Goal: Book appointment/travel/reservation

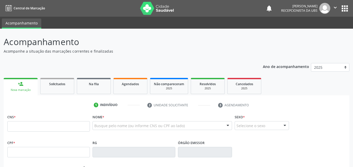
drag, startPoint x: 11, startPoint y: 127, endPoint x: 19, endPoint y: 104, distance: 23.8
click at [11, 127] on input "text" at bounding box center [48, 126] width 82 height 10
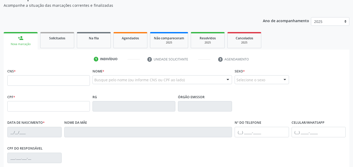
scroll to position [52, 0]
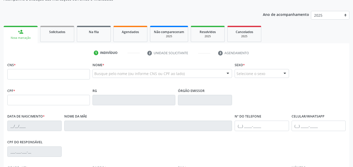
drag, startPoint x: 10, startPoint y: 73, endPoint x: 10, endPoint y: 77, distance: 3.4
click at [10, 73] on input "text" at bounding box center [48, 74] width 82 height 10
type input "898 0040 7348 9544"
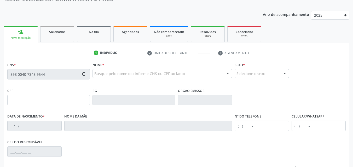
type input "[DATE]"
type input "[PERSON_NAME]"
type input "[PHONE_NUMBER]"
type input "855.563.194-72"
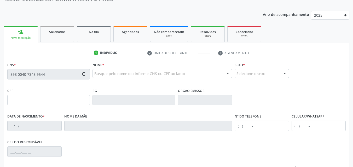
type input "2496"
type input "104.509.374-29"
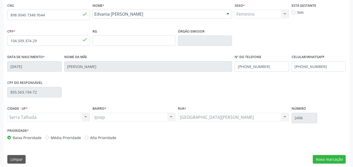
scroll to position [116, 0]
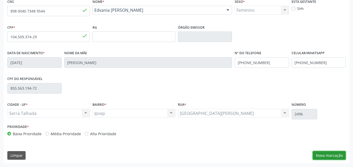
click at [318, 156] on button "Nova marcação" at bounding box center [328, 155] width 33 height 9
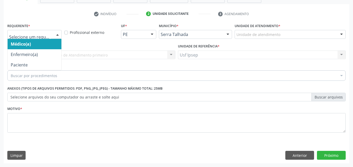
click at [61, 33] on div at bounding box center [34, 34] width 54 height 9
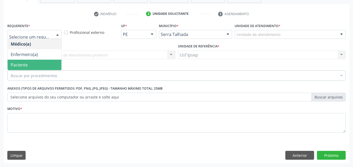
click at [29, 66] on span "Paciente" at bounding box center [35, 65] width 54 height 10
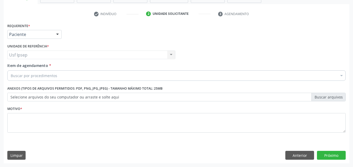
click at [11, 64] on span "Item de agendamento" at bounding box center [27, 65] width 41 height 5
click at [11, 70] on input "Item de agendamento *" at bounding box center [11, 75] width 0 height 10
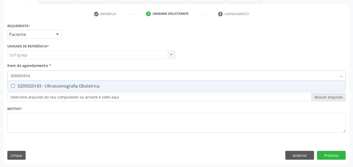
type input "0205020143"
click at [13, 87] on Obstetrica at bounding box center [13, 86] width 4 height 4
click at [11, 87] on Obstetrica "checkbox" at bounding box center [9, 85] width 3 height 3
checkbox Obstetrica "true"
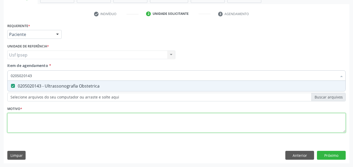
click at [12, 126] on div "Requerente * Paciente Médico(a) Enfermeiro(a) Paciente Nenhum resultado encontr…" at bounding box center [176, 81] width 338 height 118
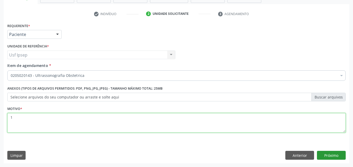
type textarea "1"
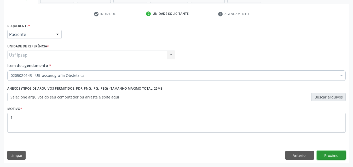
click at [325, 157] on button "Próximo" at bounding box center [331, 155] width 29 height 9
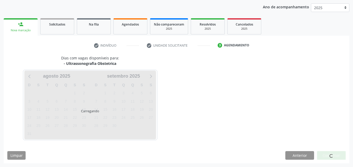
scroll to position [60, 0]
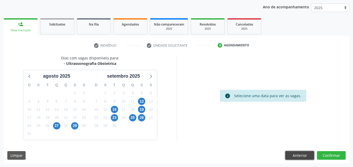
click at [296, 156] on button "Anterior" at bounding box center [299, 155] width 29 height 9
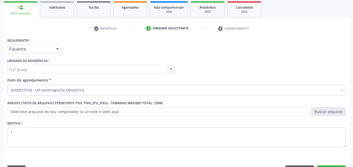
scroll to position [86, 0]
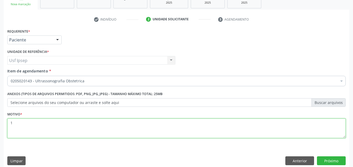
click at [13, 123] on textarea "1" at bounding box center [176, 129] width 338 height 20
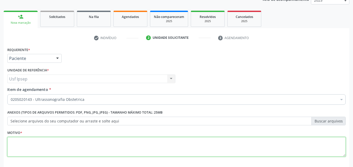
scroll to position [60, 0]
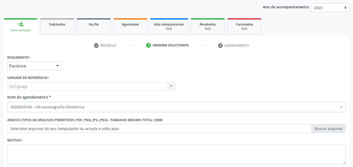
click at [27, 31] on div "Nova marcação" at bounding box center [20, 30] width 27 height 4
click at [25, 31] on div "Nova marcação" at bounding box center [20, 30] width 27 height 4
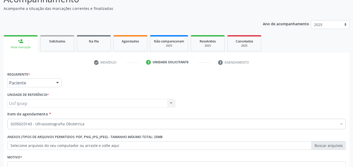
scroll to position [34, 0]
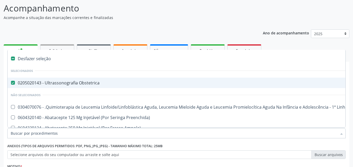
click at [13, 82] on Obstetrica at bounding box center [13, 83] width 4 height 4
click at [11, 82] on Obstetrica "checkbox" at bounding box center [9, 82] width 3 height 3
checkbox Obstetrica "false"
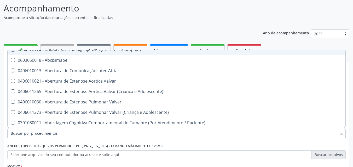
scroll to position [0, 0]
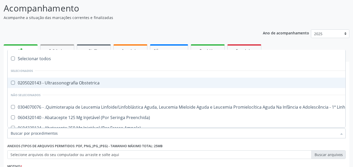
click at [336, 20] on div "Acompanhamento Acompanhe a situação das marcações correntes e finalizadas Relat…" at bounding box center [176, 112] width 345 height 220
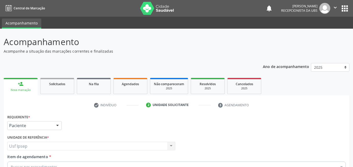
click at [21, 89] on div "Nova marcação" at bounding box center [20, 90] width 27 height 4
